Goal: Task Accomplishment & Management: Complete application form

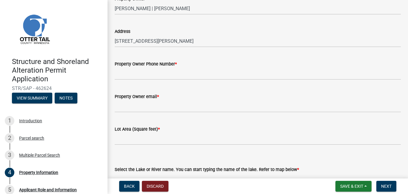
scroll to position [53, 0]
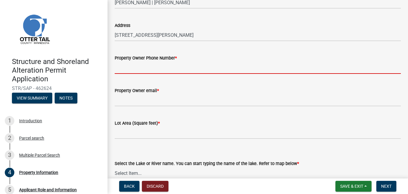
click at [162, 67] on input "Property Owner Phone Number *" at bounding box center [258, 68] width 286 height 12
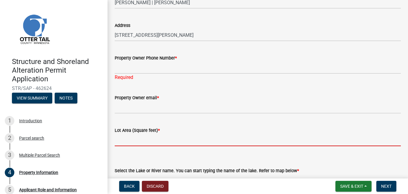
click at [139, 133] on form "Lot Area (Square feet) *" at bounding box center [258, 136] width 286 height 19
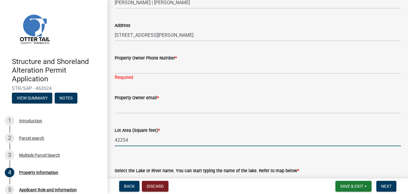
type input "42254"
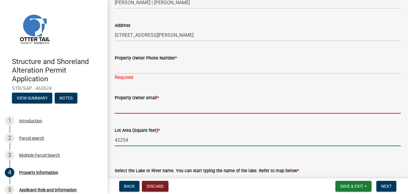
click at [143, 107] on input "Property Owner email *" at bounding box center [258, 107] width 286 height 12
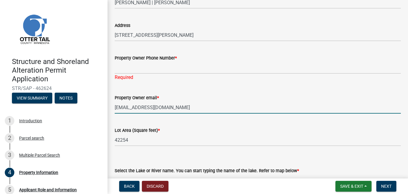
type input "[EMAIL_ADDRESS][DOMAIN_NAME]"
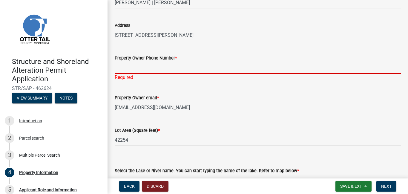
click at [140, 66] on input "Property Owner Phone Number *" at bounding box center [258, 68] width 286 height 12
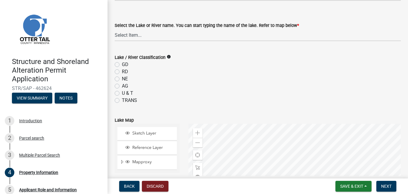
scroll to position [207, 0]
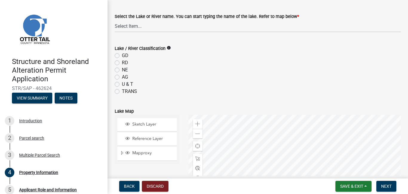
type input "2182980917"
click at [122, 55] on label "GD" at bounding box center [125, 55] width 7 height 7
click at [122, 55] on input "GD" at bounding box center [124, 54] width 4 height 4
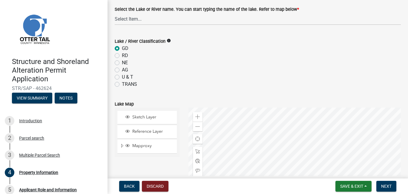
radio input "true"
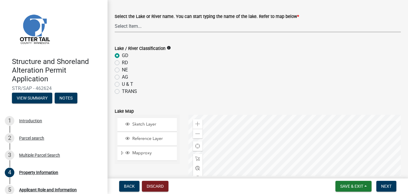
click at [133, 27] on select "Select Item... None [PERSON_NAME] 56-031 [PERSON_NAME] 56-118 [PERSON_NAME] 56-…" at bounding box center [258, 26] width 286 height 12
click at [115, 20] on select "Select Item... None [PERSON_NAME] 56-031 [PERSON_NAME] 56-118 [PERSON_NAME] 56-…" at bounding box center [258, 26] width 286 height 12
select select "99825219-5d90-43e3-9ac2-9b513b3a7be1"
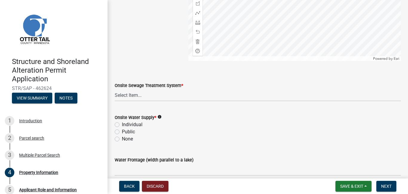
scroll to position [414, 0]
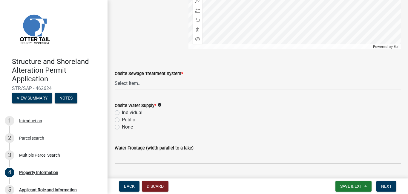
click at [137, 85] on select "Select Item... L&R Certificate of Compliance within 5yrs Compliance Inspection …" at bounding box center [258, 83] width 286 height 12
click at [115, 77] on select "Select Item... L&R Certificate of Compliance within 5yrs Compliance Inspection …" at bounding box center [258, 83] width 286 height 12
select select "536c2d30-81d9-41b4-a753-c6560d717c74"
click at [124, 127] on label "None" at bounding box center [127, 126] width 11 height 7
click at [124, 127] on input "None" at bounding box center [124, 125] width 4 height 4
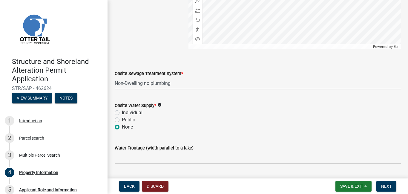
radio input "true"
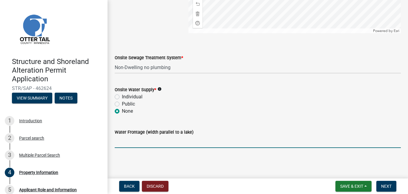
click at [152, 140] on input "Water Frontage (width parallel to a lake)" at bounding box center [258, 142] width 286 height 12
type input "150ft"
click at [364, 185] on button "Save & Exit" at bounding box center [353, 186] width 36 height 11
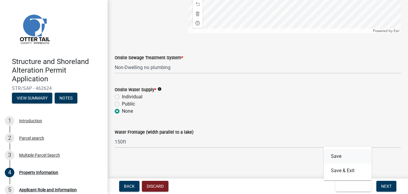
click at [340, 156] on button "Save" at bounding box center [348, 156] width 48 height 14
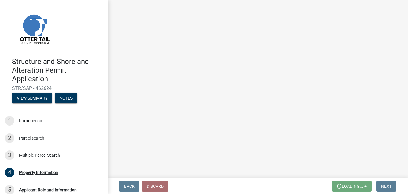
scroll to position [0, 0]
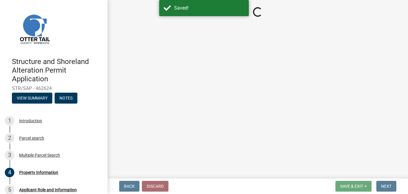
select select "99825219-5d90-43e3-9ac2-9b513b3a7be1"
select select "536c2d30-81d9-41b4-a753-c6560d717c74"
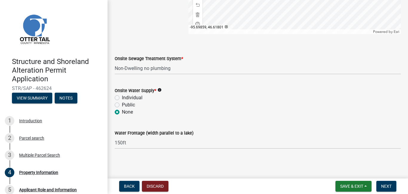
scroll to position [430, 0]
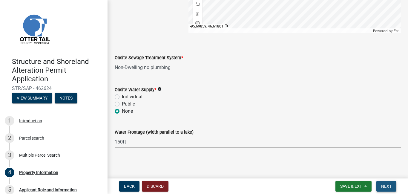
click at [388, 187] on span "Next" at bounding box center [386, 186] width 10 height 5
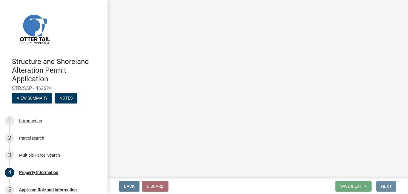
scroll to position [0, 0]
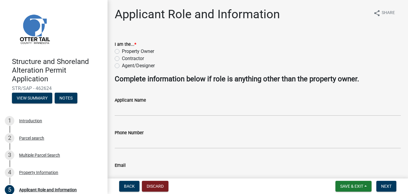
click at [130, 67] on label "Agent/Designer" at bounding box center [138, 65] width 33 height 7
click at [126, 66] on input "Agent/Designer" at bounding box center [124, 64] width 4 height 4
radio input "true"
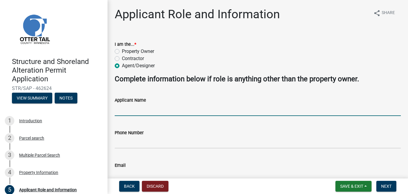
click at [127, 108] on input "Applicant Name" at bounding box center [258, 110] width 286 height 12
type input "[PERSON_NAME]"
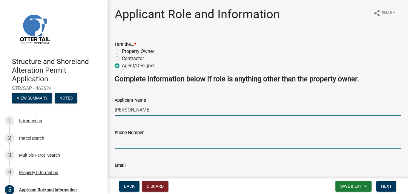
click at [127, 144] on input "Phone Number" at bounding box center [258, 142] width 286 height 12
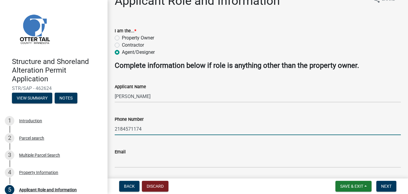
scroll to position [33, 0]
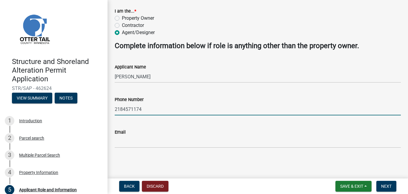
type input "2184571174"
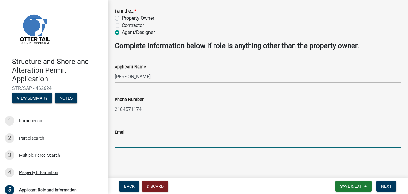
click at [137, 143] on input "Email" at bounding box center [258, 142] width 286 height 12
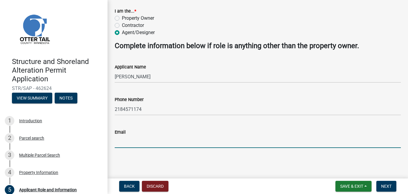
type input "[EMAIL_ADDRESS][DOMAIN_NAME]"
click at [358, 185] on span "Save & Exit" at bounding box center [351, 186] width 23 height 5
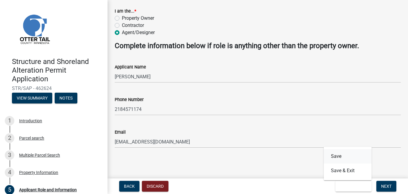
click at [340, 154] on button "Save" at bounding box center [348, 156] width 48 height 14
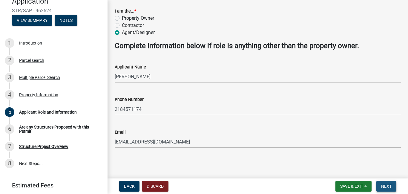
click at [382, 184] on span "Next" at bounding box center [386, 186] width 10 height 5
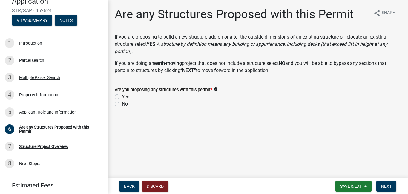
click at [213, 88] on icon "info" at bounding box center [215, 89] width 4 height 4
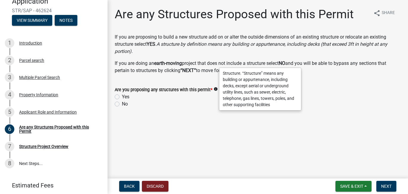
click at [122, 96] on label "Yes" at bounding box center [125, 96] width 7 height 7
click at [122, 96] on input "Yes" at bounding box center [124, 95] width 4 height 4
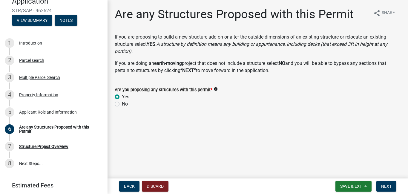
radio input "true"
click at [386, 186] on span "Next" at bounding box center [386, 186] width 10 height 5
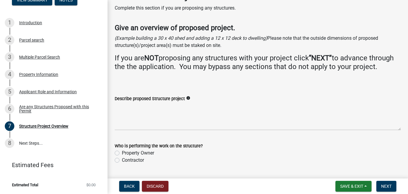
scroll to position [26, 0]
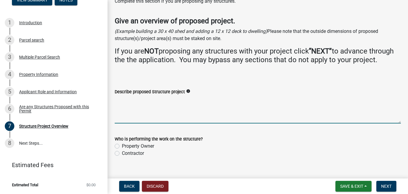
click at [152, 119] on textarea "Describe proposed Structure project" at bounding box center [258, 109] width 286 height 28
click at [186, 93] on icon "info" at bounding box center [188, 91] width 4 height 4
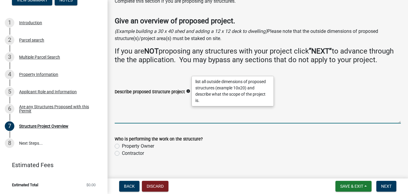
click at [181, 118] on textarea "Describe proposed Structure project" at bounding box center [258, 109] width 286 height 28
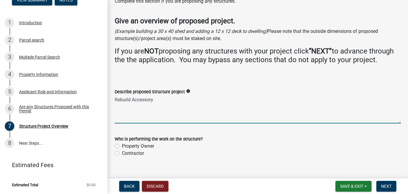
click at [133, 99] on textarea "Rebuild Accessory" at bounding box center [258, 109] width 286 height 28
click at [179, 97] on textarea "Rebuild Lake Accessory" at bounding box center [258, 109] width 286 height 28
click at [177, 101] on textarea "Rebuild Lake Accessory" at bounding box center [258, 109] width 286 height 28
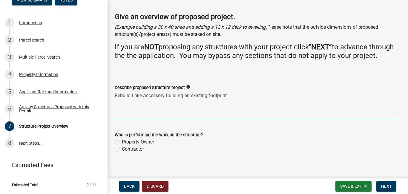
scroll to position [36, 0]
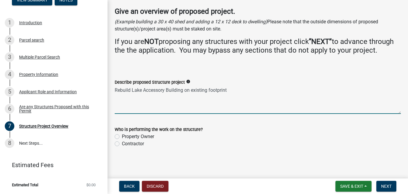
type textarea "Rebuild Lake Accessory Building on existing footprint"
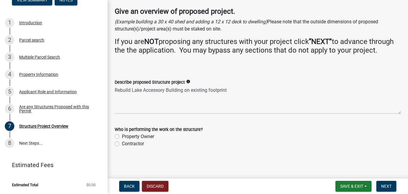
click at [147, 136] on label "Property Owner" at bounding box center [138, 136] width 32 height 7
click at [126, 136] on input "Property Owner" at bounding box center [124, 135] width 4 height 4
radio input "true"
click at [364, 187] on button "Save & Exit" at bounding box center [353, 186] width 36 height 11
click at [348, 157] on button "Save" at bounding box center [348, 156] width 48 height 14
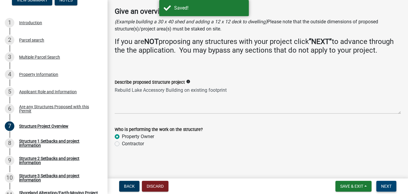
click at [384, 184] on span "Next" at bounding box center [386, 186] width 10 height 5
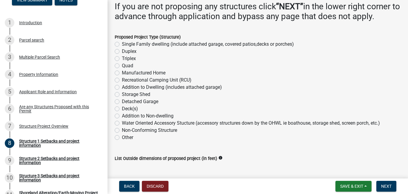
scroll to position [88, 0]
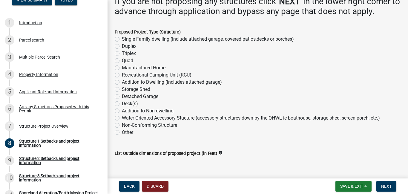
click at [138, 118] on label "Water Oriented Accessory Stucture (accessory structures down by the OHWL ie boa…" at bounding box center [251, 117] width 258 height 7
click at [126, 118] on input "Water Oriented Accessory Stucture (accessory structures down by the OHWL ie boa…" at bounding box center [124, 116] width 4 height 4
radio input "true"
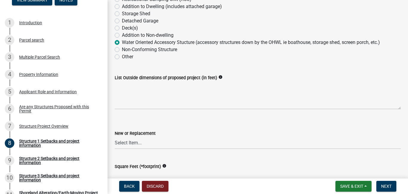
scroll to position [167, 0]
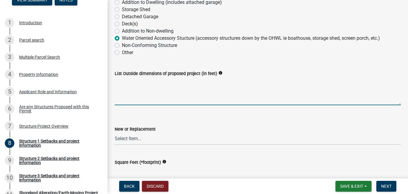
click at [141, 99] on textarea "List Outside dimensions of proposed project (in feet)" at bounding box center [258, 91] width 286 height 28
type textarea "14x22"
click at [133, 139] on select "Select Item... New Replacement" at bounding box center [258, 139] width 286 height 12
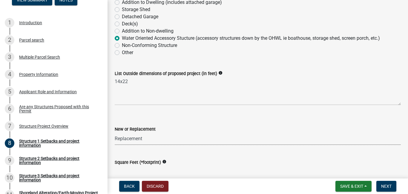
click at [115, 133] on select "Select Item... New Replacement" at bounding box center [258, 139] width 286 height 12
select select "a3cc236c-43aa-406a-8353-e0398d57c407"
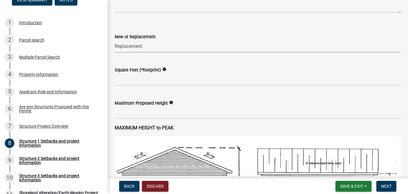
scroll to position [260, 0]
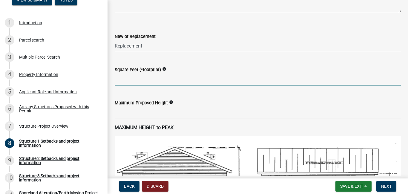
click at [128, 79] on input "text" at bounding box center [258, 79] width 286 height 12
type input "308"
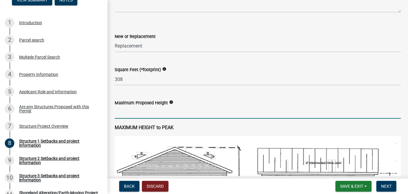
click at [150, 112] on input "text" at bounding box center [258, 112] width 286 height 12
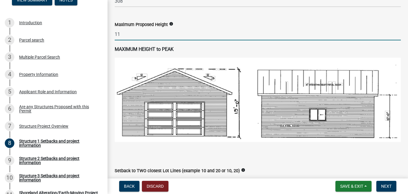
scroll to position [304, 0]
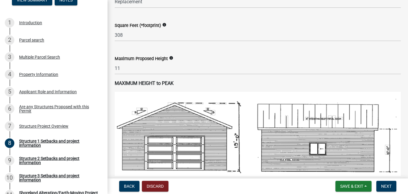
click at [171, 59] on icon "info" at bounding box center [171, 58] width 4 height 4
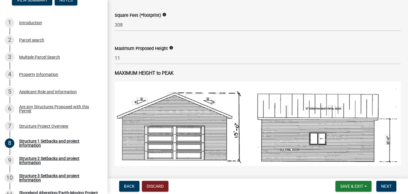
scroll to position [321, 0]
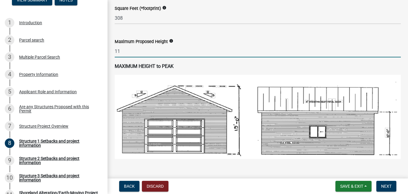
click at [121, 52] on input "11" at bounding box center [258, 51] width 286 height 12
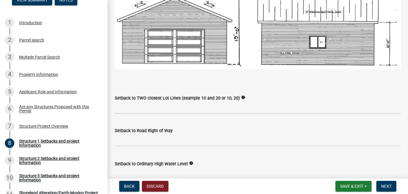
scroll to position [411, 0]
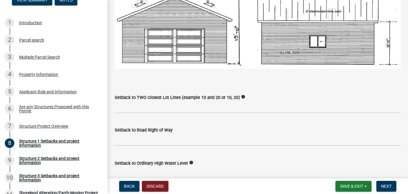
type input "12"
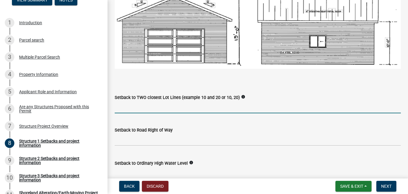
click at [170, 105] on input "Setback to TWO closest Lot Lines (example 10 and 20 or 10, 20)" at bounding box center [258, 107] width 286 height 12
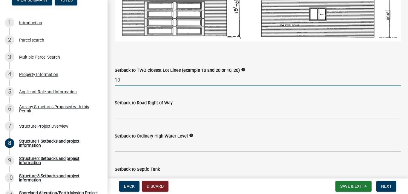
scroll to position [439, 0]
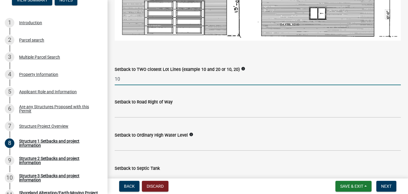
type input "10"
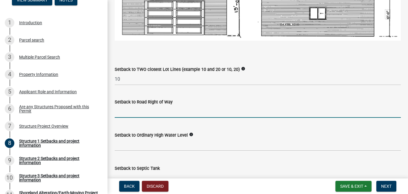
click at [147, 112] on input "text" at bounding box center [258, 111] width 286 height 12
type input "1"
type input "250"
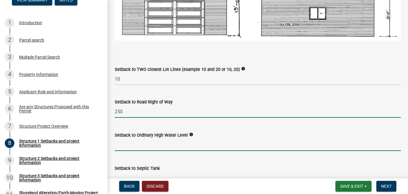
click at [129, 146] on input "text" at bounding box center [258, 145] width 286 height 12
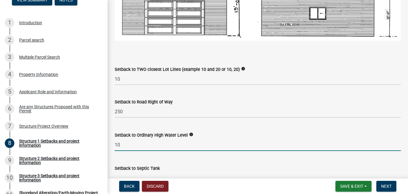
click at [189, 133] on icon "info" at bounding box center [191, 134] width 4 height 4
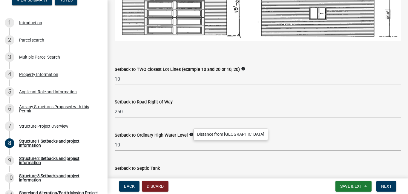
click at [189, 133] on icon "info" at bounding box center [191, 134] width 4 height 4
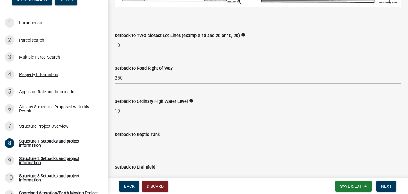
scroll to position [498, 0]
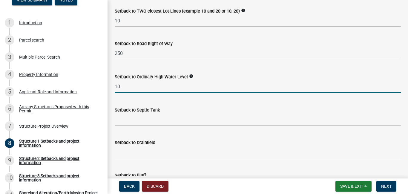
drag, startPoint x: 123, startPoint y: 86, endPoint x: 116, endPoint y: 86, distance: 6.9
click at [116, 86] on input "10" at bounding box center [258, 86] width 286 height 12
type input "12"
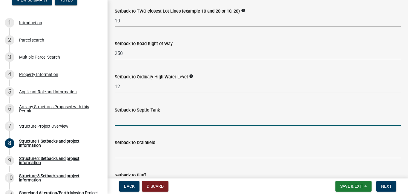
click at [130, 120] on input "Setback to Septic Tank" at bounding box center [258, 119] width 286 height 12
type input "250"
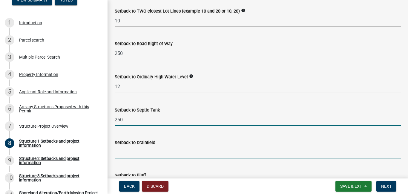
click at [129, 151] on input "Setback to Drainfield" at bounding box center [258, 152] width 286 height 12
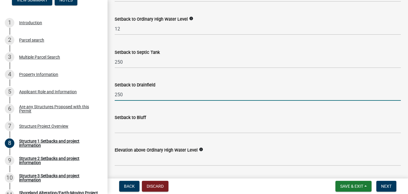
scroll to position [556, 0]
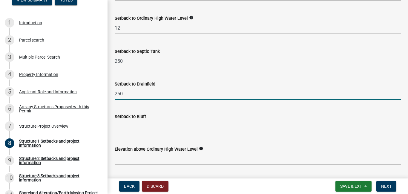
type input "250"
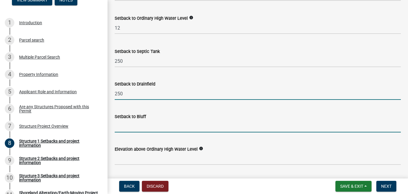
click at [137, 127] on input "Setback to Bluff" at bounding box center [258, 126] width 286 height 12
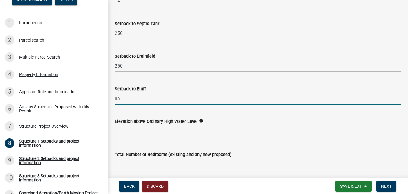
scroll to position [590, 0]
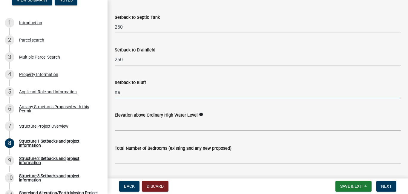
type input "na"
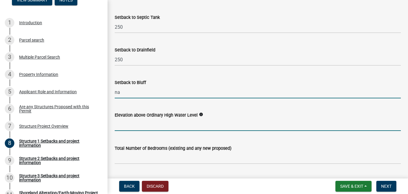
click at [141, 126] on input "text" at bounding box center [258, 125] width 286 height 12
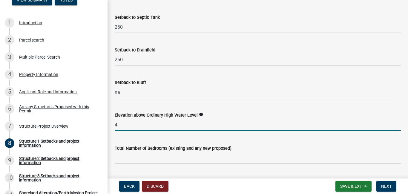
type input "4"
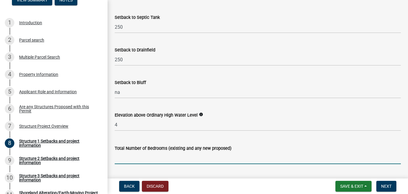
click at [127, 157] on input "text" at bounding box center [258, 158] width 286 height 12
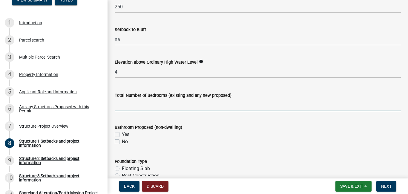
scroll to position [644, 0]
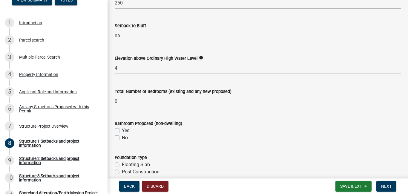
type input "0"
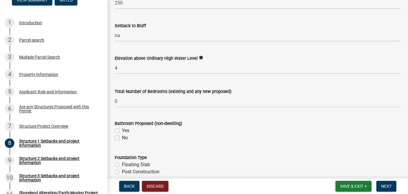
click at [122, 138] on label "No" at bounding box center [125, 137] width 6 height 7
click at [122, 138] on input "No" at bounding box center [124, 136] width 4 height 4
checkbox input "true"
checkbox input "false"
checkbox input "true"
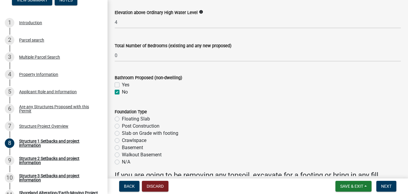
scroll to position [693, 0]
click at [133, 120] on label "Floating Slab" at bounding box center [136, 118] width 28 height 7
click at [126, 119] on input "Floating Slab" at bounding box center [124, 117] width 4 height 4
radio input "true"
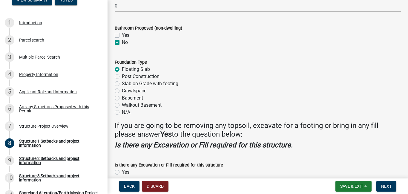
scroll to position [744, 0]
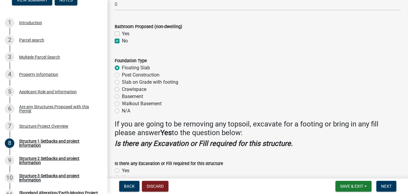
click at [130, 82] on label "Slab on Grade with footing" at bounding box center [150, 82] width 56 height 7
click at [126, 82] on input "Slab on Grade with footing" at bounding box center [124, 81] width 4 height 4
radio input "true"
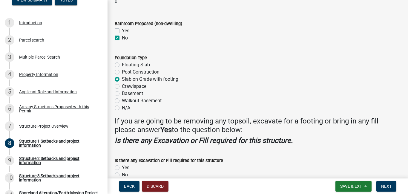
click at [128, 63] on label "Floating Slab" at bounding box center [136, 64] width 28 height 7
click at [126, 63] on input "Floating Slab" at bounding box center [124, 63] width 4 height 4
radio input "true"
click at [132, 80] on label "Slab on Grade with footing" at bounding box center [150, 79] width 56 height 7
click at [126, 79] on input "Slab on Grade with footing" at bounding box center [124, 78] width 4 height 4
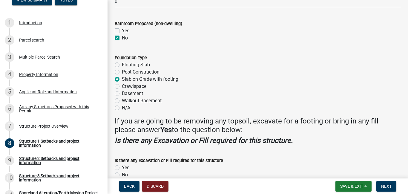
radio input "true"
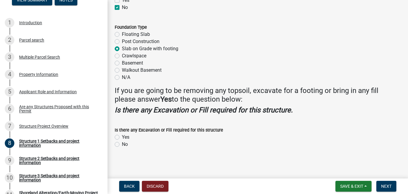
scroll to position [778, 0]
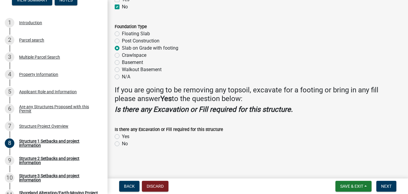
click at [122, 144] on label "No" at bounding box center [125, 143] width 6 height 7
click at [122, 144] on input "No" at bounding box center [124, 142] width 4 height 4
radio input "true"
click at [359, 188] on span "Save & Exit" at bounding box center [351, 186] width 23 height 5
click at [339, 153] on button "Save" at bounding box center [348, 156] width 48 height 14
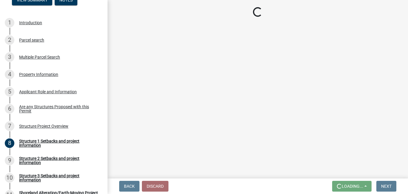
scroll to position [0, 0]
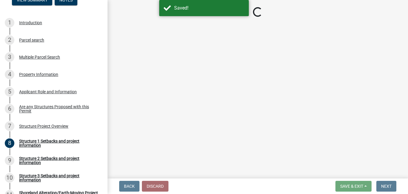
select select "a3cc236c-43aa-406a-8353-e0398d57c407"
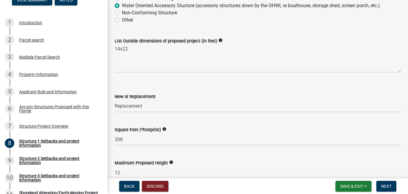
scroll to position [207, 0]
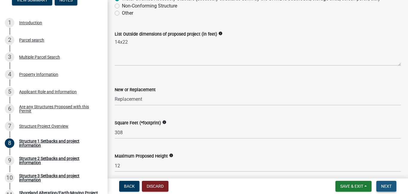
click at [386, 185] on span "Next" at bounding box center [386, 186] width 10 height 5
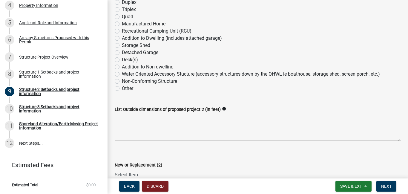
scroll to position [106, 0]
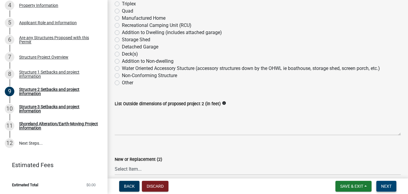
click at [385, 185] on span "Next" at bounding box center [386, 186] width 10 height 5
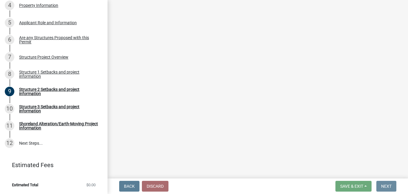
scroll to position [0, 0]
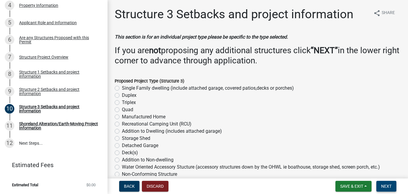
click at [386, 185] on span "Next" at bounding box center [386, 186] width 10 height 5
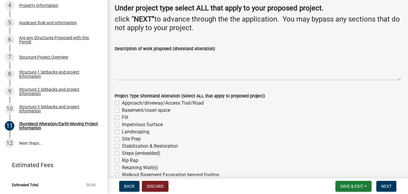
scroll to position [73, 0]
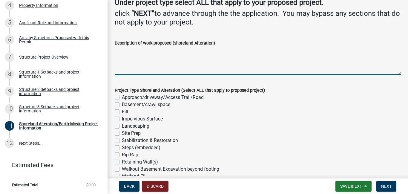
click at [148, 66] on textarea "Description of work proposed (shoreland Alteration)" at bounding box center [258, 61] width 286 height 28
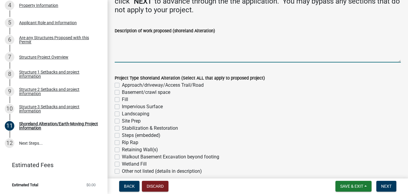
scroll to position [85, 0]
click at [140, 55] on textarea "Description of work proposed (shoreland Alteration)" at bounding box center [258, 49] width 286 height 28
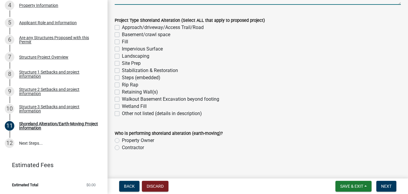
scroll to position [147, 0]
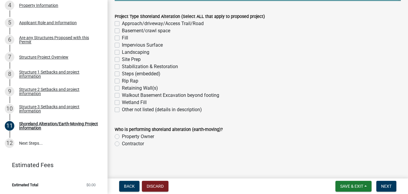
type textarea "none"
click at [146, 110] on label "Other not listed (details in description)" at bounding box center [162, 109] width 80 height 7
click at [126, 110] on input "Other not listed (details in description)" at bounding box center [124, 108] width 4 height 4
checkbox input "true"
checkbox input "false"
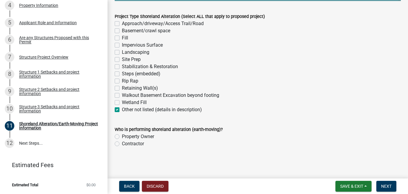
checkbox input "false"
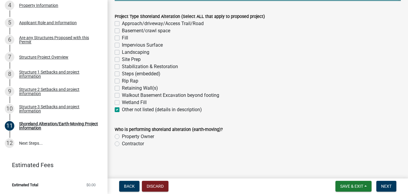
checkbox input "false"
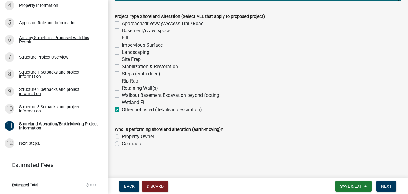
checkbox input "false"
checkbox input "true"
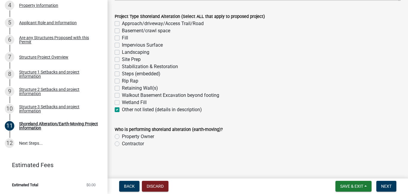
click at [149, 139] on label "Property Owner" at bounding box center [138, 136] width 32 height 7
click at [126, 137] on input "Property Owner" at bounding box center [124, 135] width 4 height 4
radio input "true"
click at [359, 187] on span "Save & Exit" at bounding box center [351, 186] width 23 height 5
click at [340, 155] on button "Save" at bounding box center [348, 156] width 48 height 14
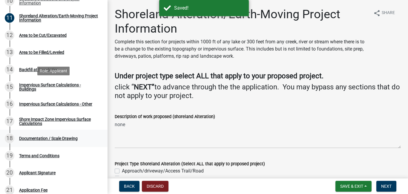
scroll to position [274, 0]
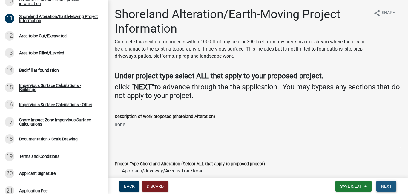
click at [388, 187] on span "Next" at bounding box center [386, 186] width 10 height 5
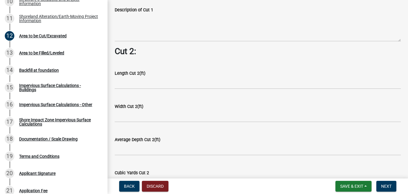
scroll to position [462, 0]
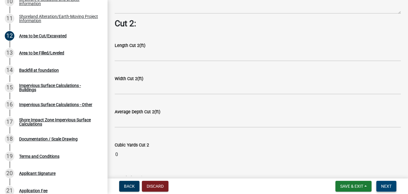
click at [388, 185] on span "Next" at bounding box center [386, 186] width 10 height 5
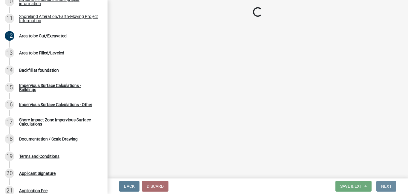
scroll to position [0, 0]
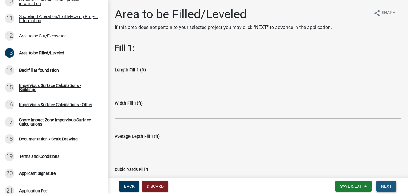
click at [385, 186] on span "Next" at bounding box center [386, 186] width 10 height 5
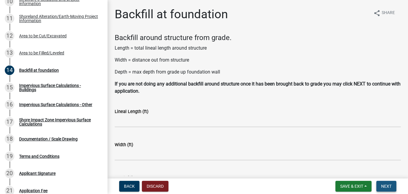
click at [385, 186] on span "Next" at bounding box center [386, 186] width 10 height 5
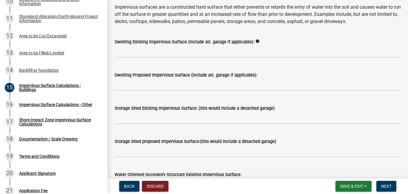
scroll to position [68, 0]
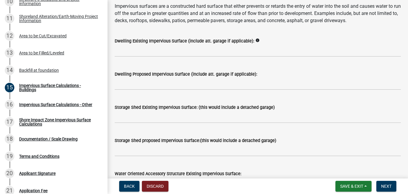
click at [255, 41] on icon "info" at bounding box center [257, 40] width 4 height 4
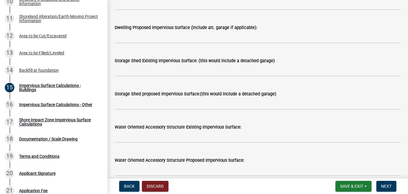
scroll to position [123, 0]
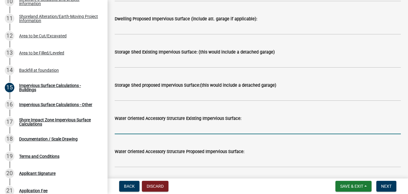
click at [169, 126] on input "text" at bounding box center [258, 128] width 286 height 12
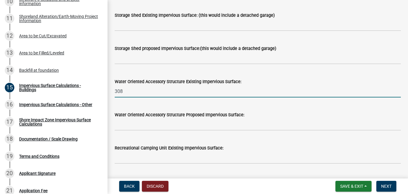
scroll to position [167, 0]
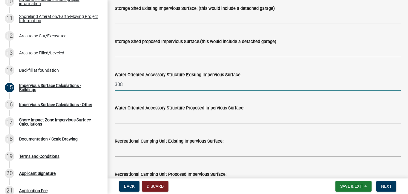
type input "308"
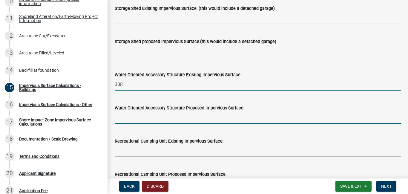
click at [188, 118] on input "text" at bounding box center [258, 117] width 286 height 12
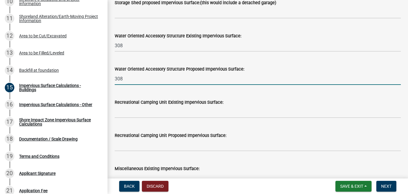
scroll to position [427, 0]
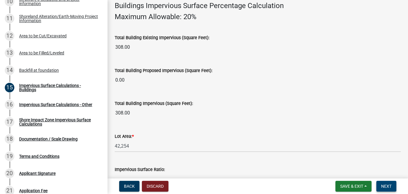
type input "308"
click at [382, 184] on span "Next" at bounding box center [386, 186] width 10 height 5
click at [388, 186] on span "Next" at bounding box center [386, 186] width 10 height 5
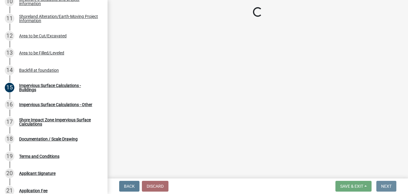
scroll to position [0, 0]
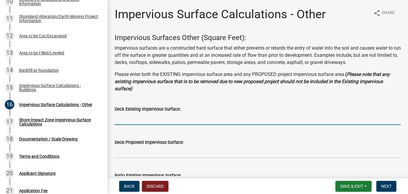
click at [146, 120] on input "text" at bounding box center [258, 119] width 286 height 12
click at [387, 185] on span "Next" at bounding box center [386, 186] width 10 height 5
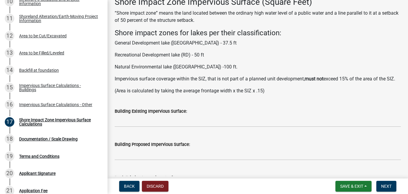
scroll to position [53, 0]
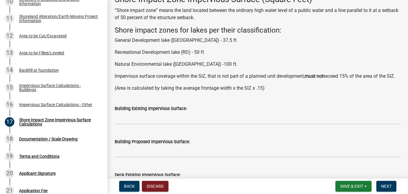
click at [232, 96] on div "Building Existing Impervious Surface:" at bounding box center [258, 110] width 286 height 28
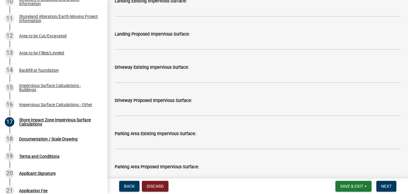
scroll to position [442, 0]
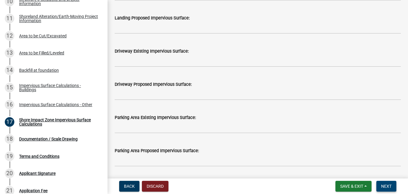
click at [393, 185] on button "Next" at bounding box center [386, 186] width 20 height 11
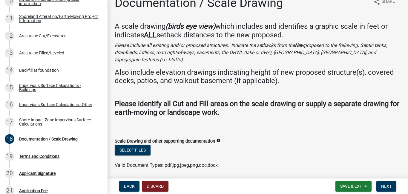
scroll to position [26, 0]
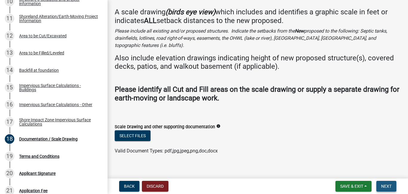
click at [385, 184] on span "Next" at bounding box center [386, 186] width 10 height 5
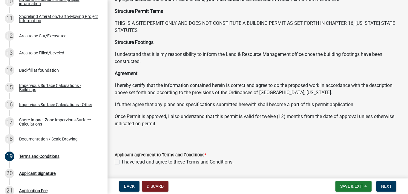
scroll to position [110, 0]
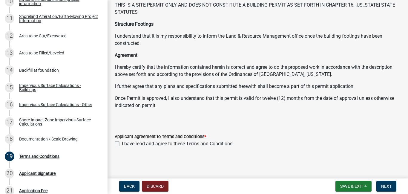
click at [127, 145] on label "I have read and agree to these Terms and Conditions." at bounding box center [178, 143] width 112 height 7
click at [126, 144] on input "I have read and agree to these Terms and Conditions." at bounding box center [124, 142] width 4 height 4
checkbox input "true"
click at [379, 184] on button "Next" at bounding box center [386, 186] width 20 height 11
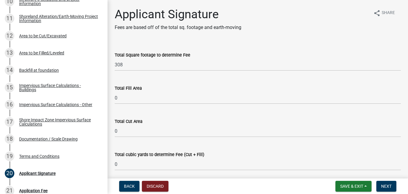
scroll to position [185, 0]
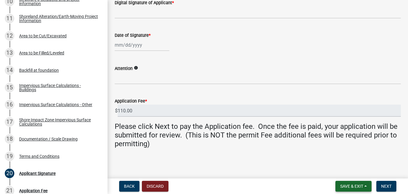
click at [344, 184] on span "Save & Exit" at bounding box center [351, 186] width 23 height 5
click at [350, 157] on button "Save" at bounding box center [348, 156] width 48 height 14
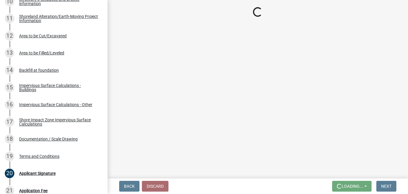
scroll to position [0, 0]
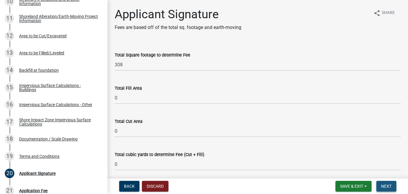
click at [389, 186] on span "Next" at bounding box center [386, 186] width 10 height 5
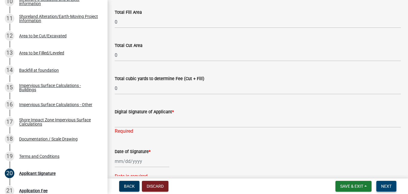
scroll to position [75, 0]
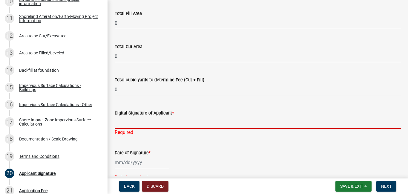
click at [124, 124] on input "Digital Signature of Applicant *" at bounding box center [258, 122] width 286 height 12
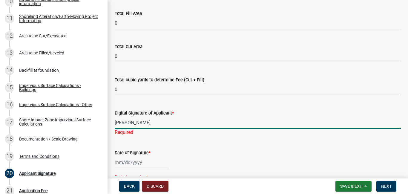
type input "[PERSON_NAME]"
click at [121, 160] on div at bounding box center [142, 162] width 55 height 12
select select "8"
select select "2025"
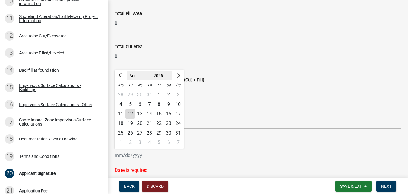
click at [131, 115] on div "12" at bounding box center [130, 114] width 10 height 10
type input "[DATE]"
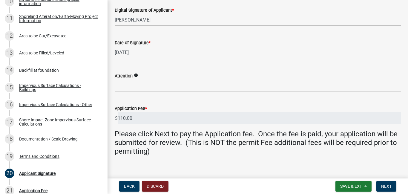
scroll to position [178, 0]
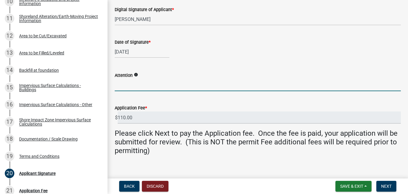
click at [138, 81] on input "Attention" at bounding box center [258, 85] width 286 height 12
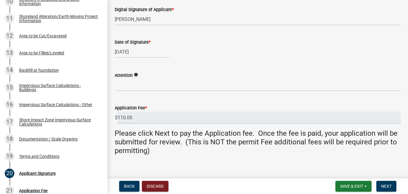
click at [136, 76] on icon "info" at bounding box center [136, 75] width 4 height 4
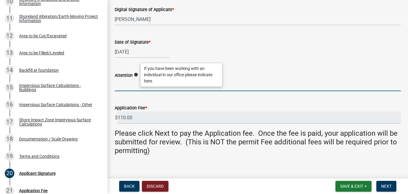
click at [130, 84] on input "Attention" at bounding box center [258, 85] width 286 height 12
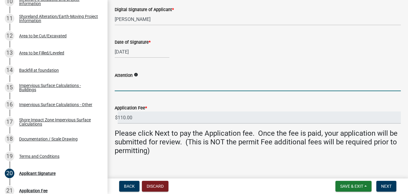
click at [139, 85] on input "Attention" at bounding box center [258, 85] width 286 height 12
click at [122, 87] on input "BRittany" at bounding box center [258, 85] width 286 height 12
type input "[PERSON_NAME]"
click at [356, 187] on span "Save & Exit" at bounding box center [351, 186] width 23 height 5
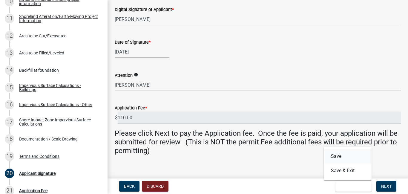
click at [345, 159] on button "Save" at bounding box center [348, 156] width 48 height 14
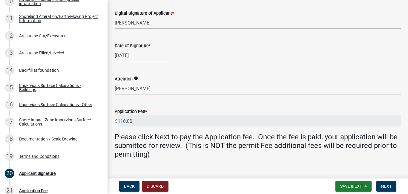
scroll to position [185, 0]
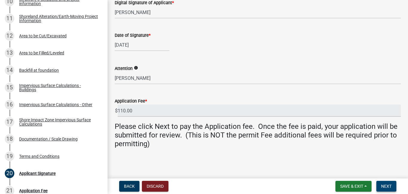
click at [384, 185] on span "Next" at bounding box center [386, 186] width 10 height 5
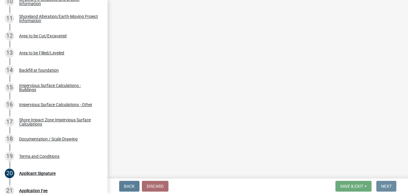
scroll to position [0, 0]
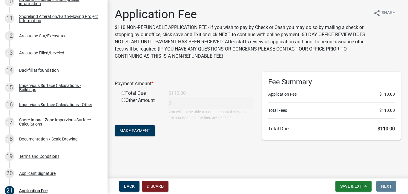
click at [123, 93] on input "radio" at bounding box center [124, 93] width 4 height 4
radio input "true"
type input "110"
click at [140, 131] on span "Make Payment" at bounding box center [134, 130] width 31 height 5
